Goal: Find specific page/section: Find specific page/section

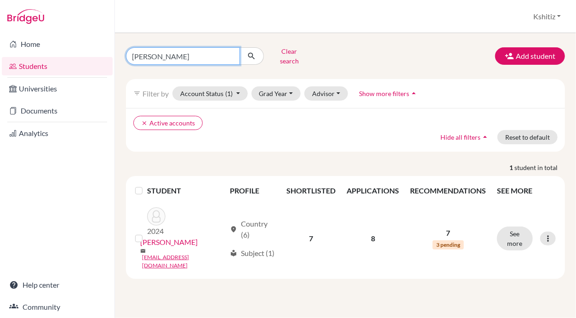
click at [198, 49] on input "[PERSON_NAME]" at bounding box center [183, 55] width 114 height 17
type input "P"
type input "[PERSON_NAME]"
click button "submit" at bounding box center [251, 55] width 24 height 17
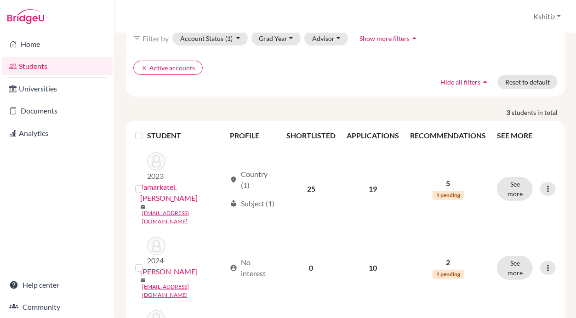
scroll to position [86, 0]
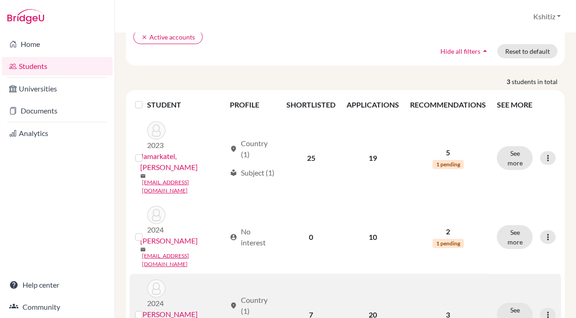
click at [177, 309] on link "[PERSON_NAME]" at bounding box center [168, 314] width 57 height 11
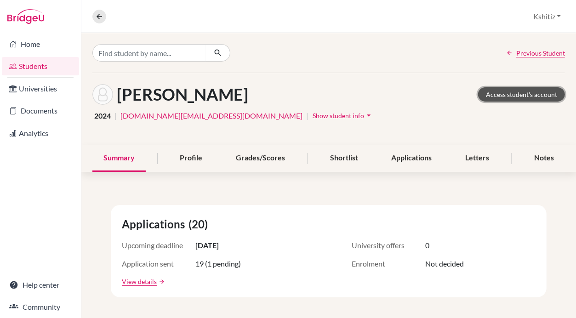
click at [516, 93] on link "Access student's account" at bounding box center [521, 94] width 87 height 14
